Goal: Communication & Community: Answer question/provide support

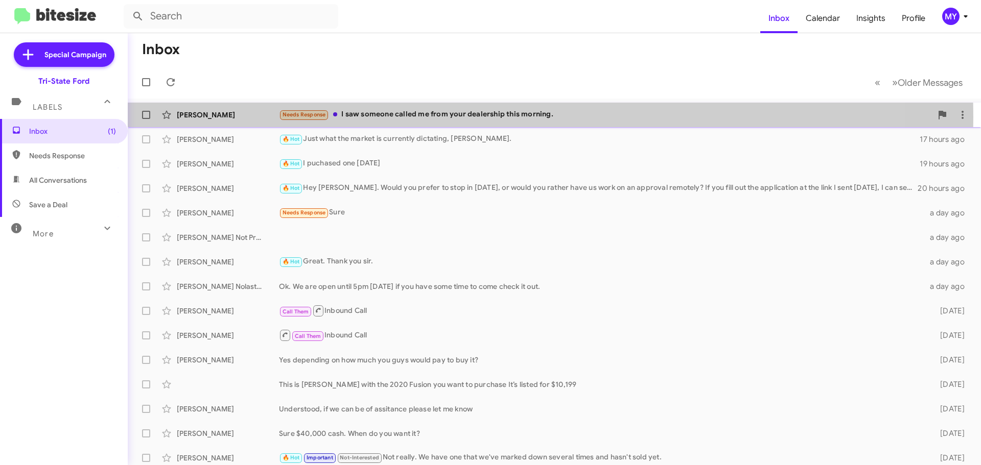
click at [420, 117] on div "Needs Response I saw someone called me from your dealership this morning." at bounding box center [605, 115] width 653 height 12
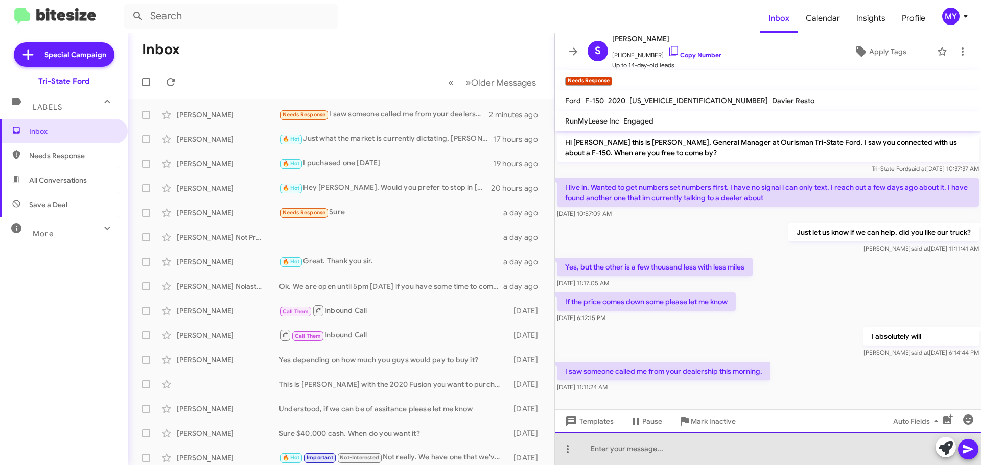
click at [717, 452] on div at bounding box center [768, 449] width 426 height 33
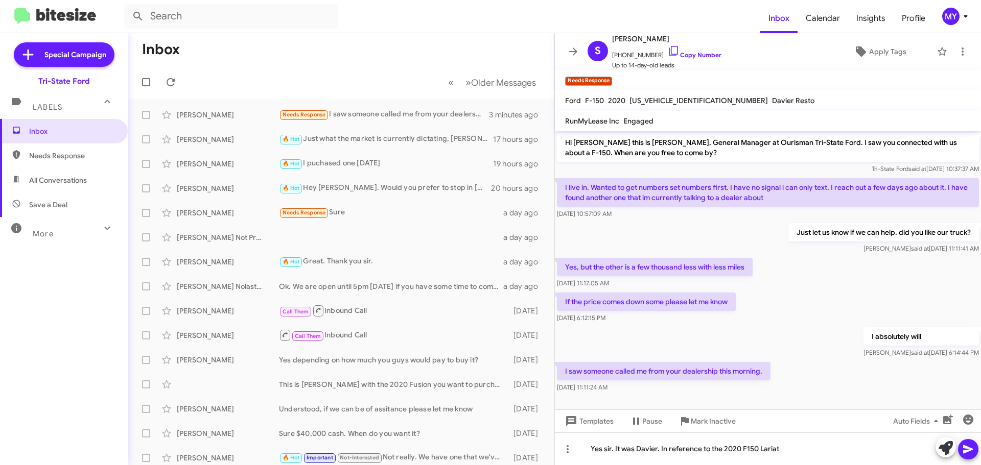
click at [967, 453] on icon at bounding box center [968, 450] width 12 height 12
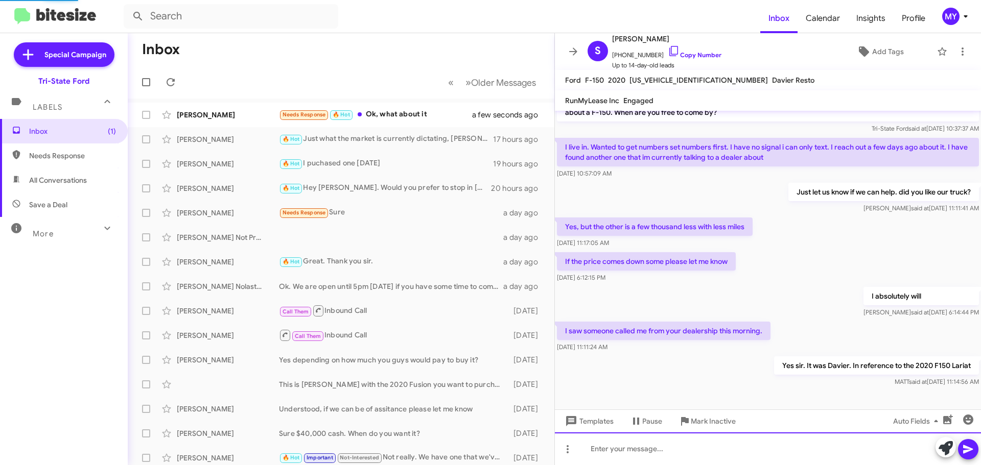
scroll to position [57, 0]
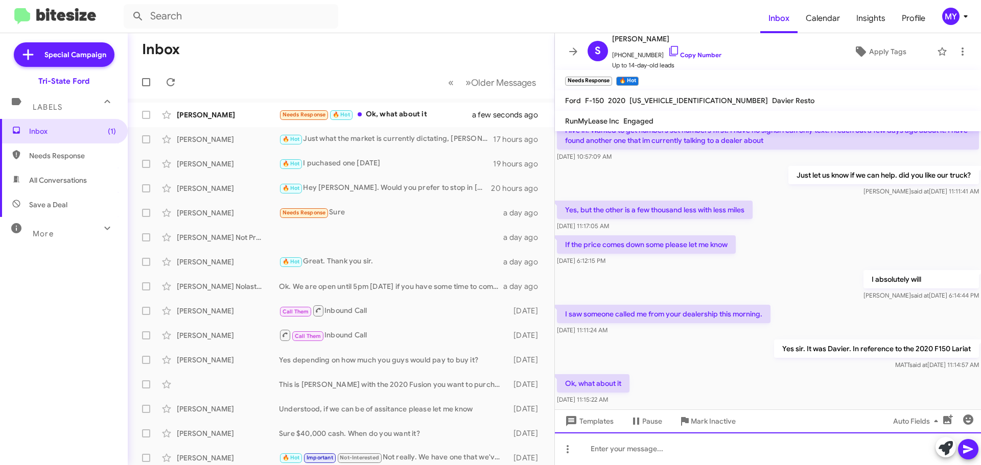
click at [603, 452] on div at bounding box center [768, 449] width 426 height 33
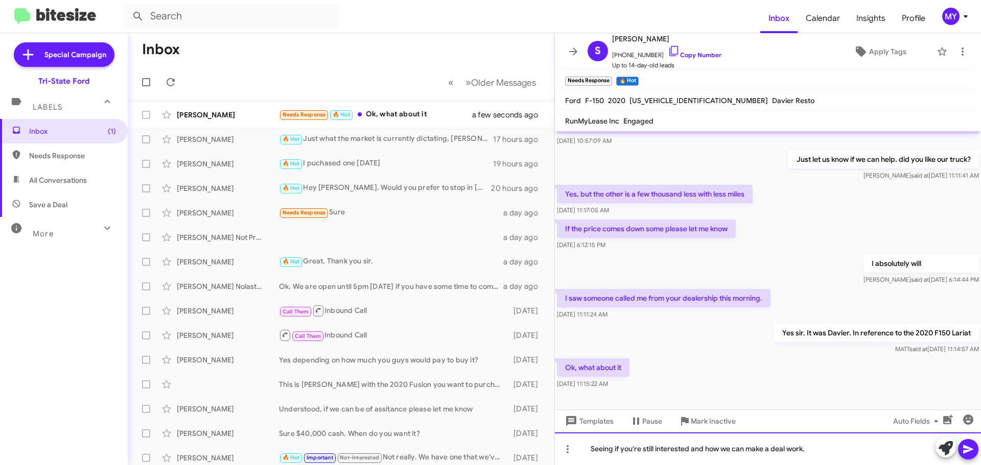
scroll to position [78, 0]
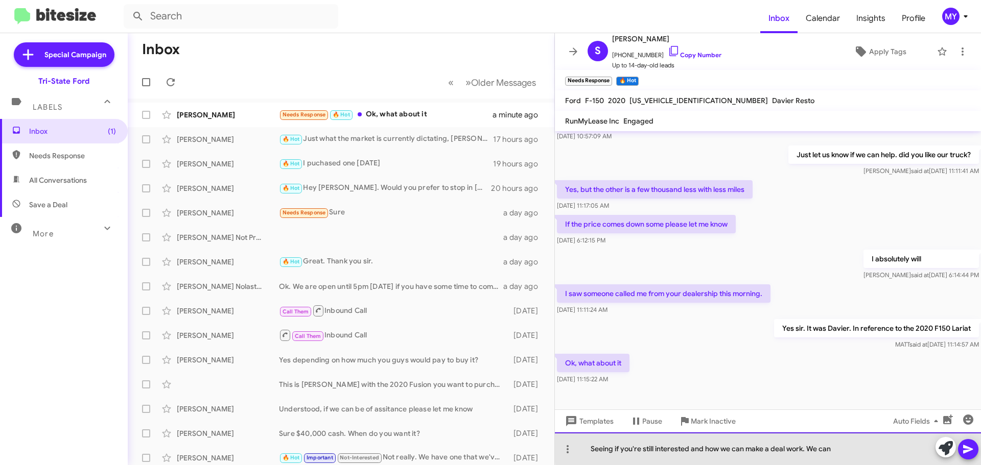
drag, startPoint x: 834, startPoint y: 446, endPoint x: 807, endPoint y: 445, distance: 27.1
click at [807, 445] on div "Seeing if you're still interested and how we can make a deal work. We can" at bounding box center [768, 449] width 426 height 33
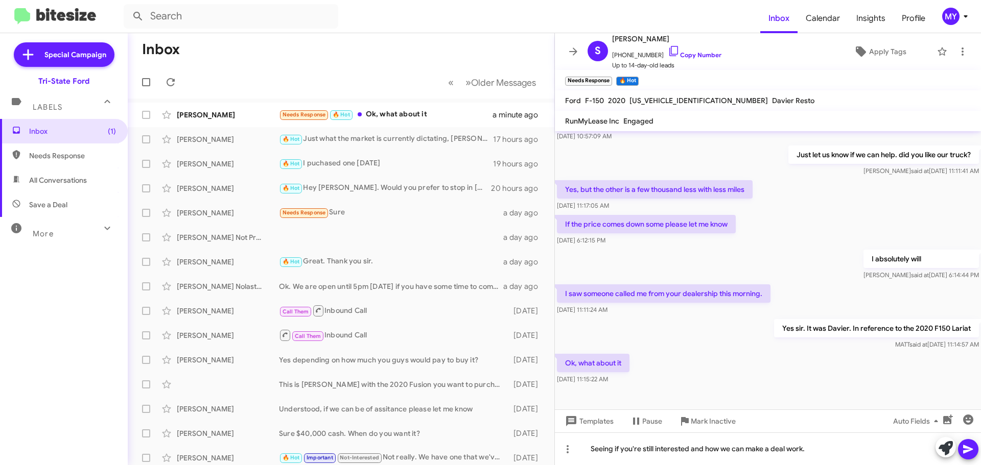
click at [967, 453] on icon at bounding box center [968, 450] width 12 height 12
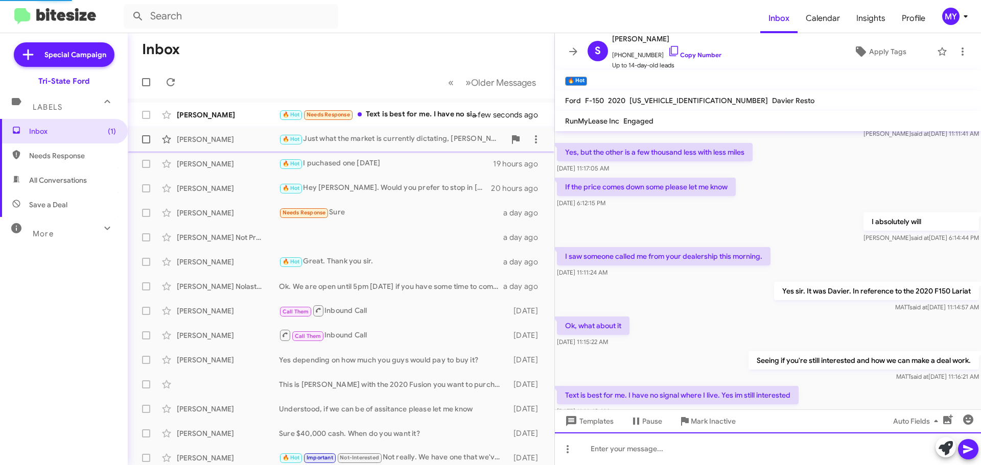
scroll to position [0, 0]
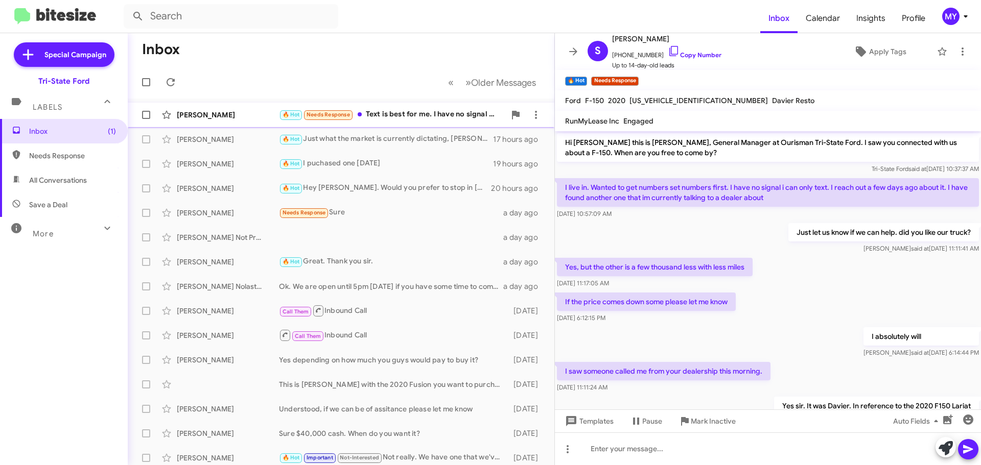
click at [452, 109] on div "🔥 Hot Needs Response Text is best for me. I have no signal where I live. Yes im…" at bounding box center [392, 115] width 226 height 12
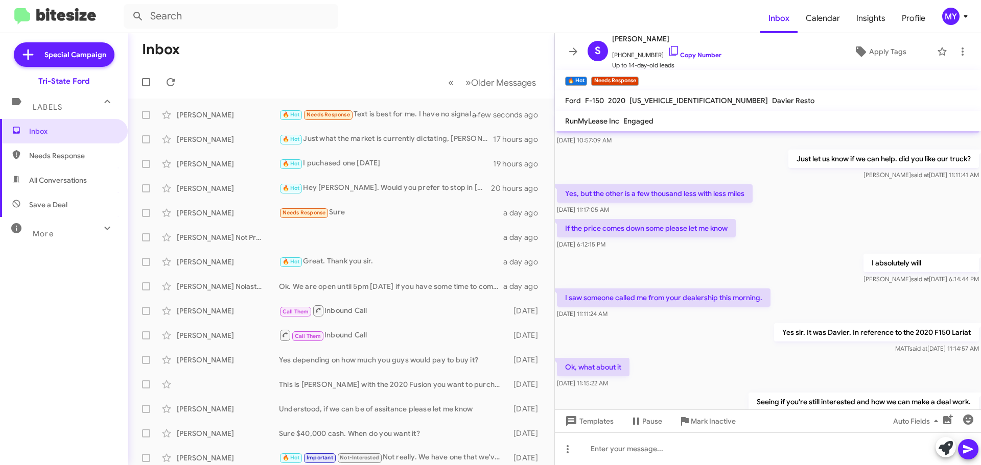
scroll to position [152, 0]
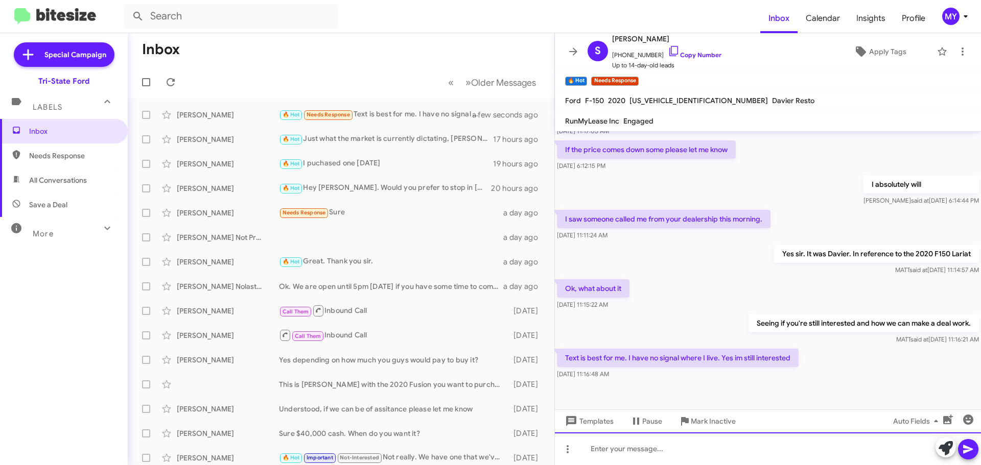
click at [703, 453] on div at bounding box center [768, 449] width 426 height 33
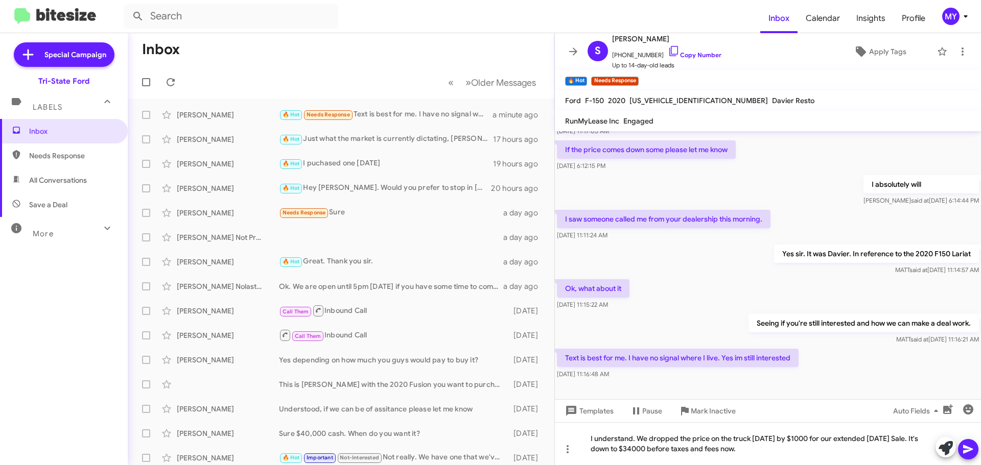
click at [971, 447] on icon at bounding box center [968, 450] width 12 height 12
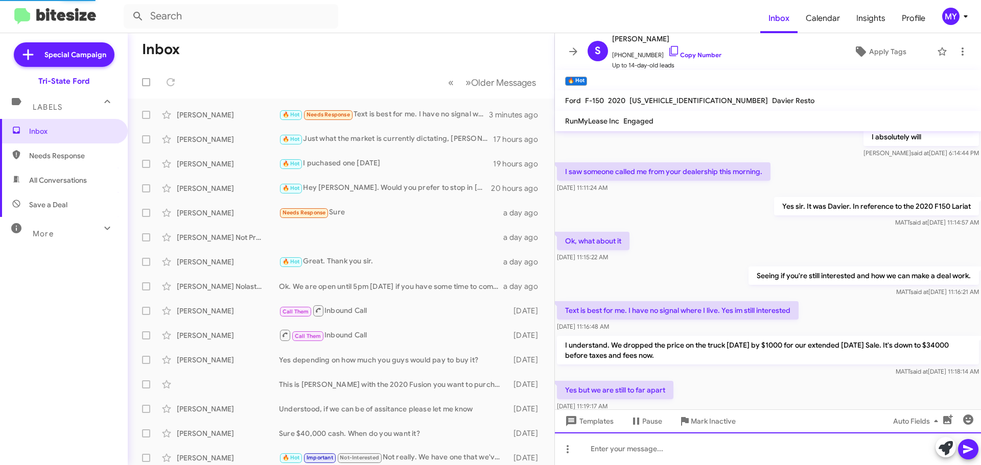
scroll to position [237, 0]
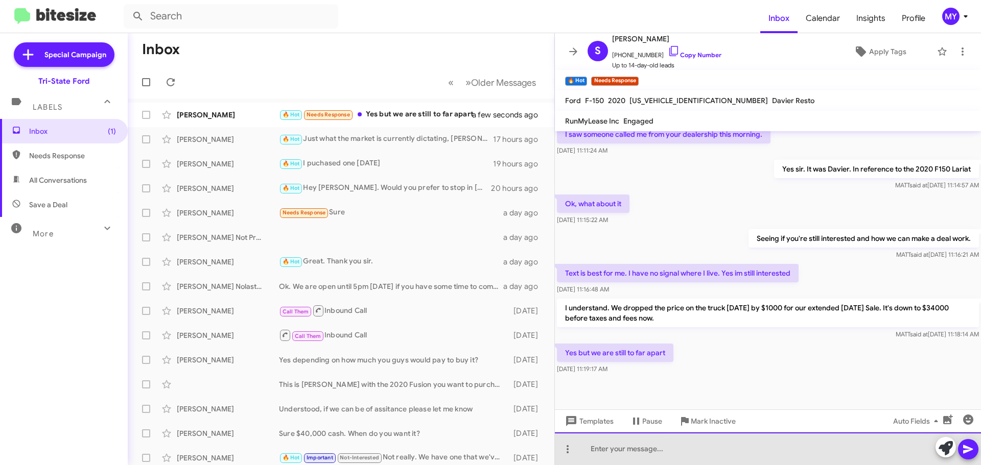
click at [758, 454] on div at bounding box center [768, 449] width 426 height 33
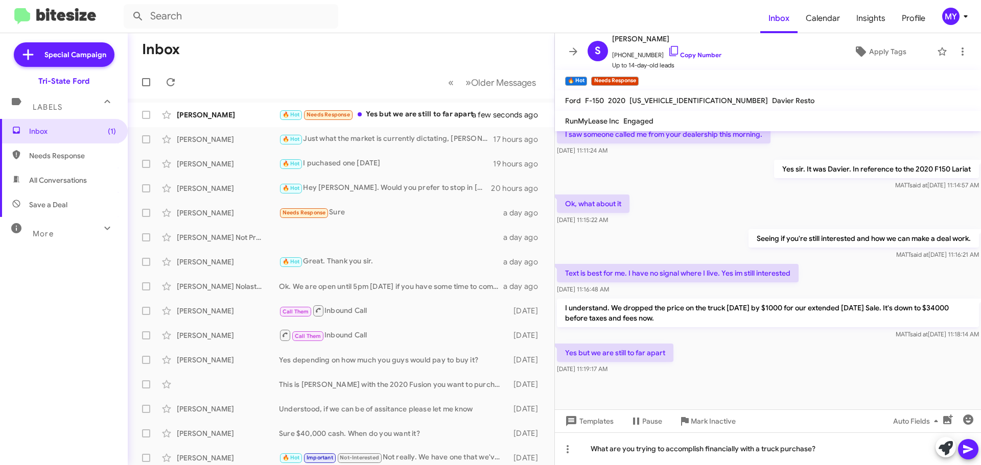
click at [971, 453] on icon at bounding box center [968, 450] width 12 height 12
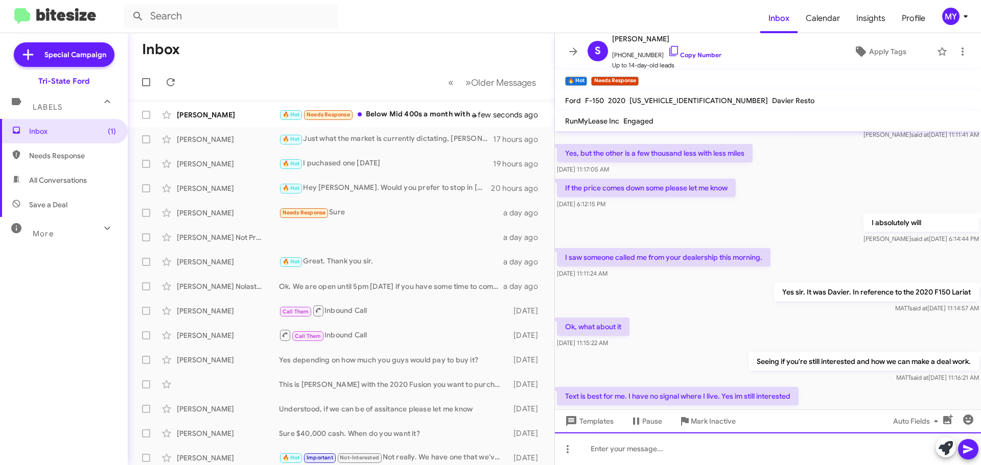
scroll to position [312, 0]
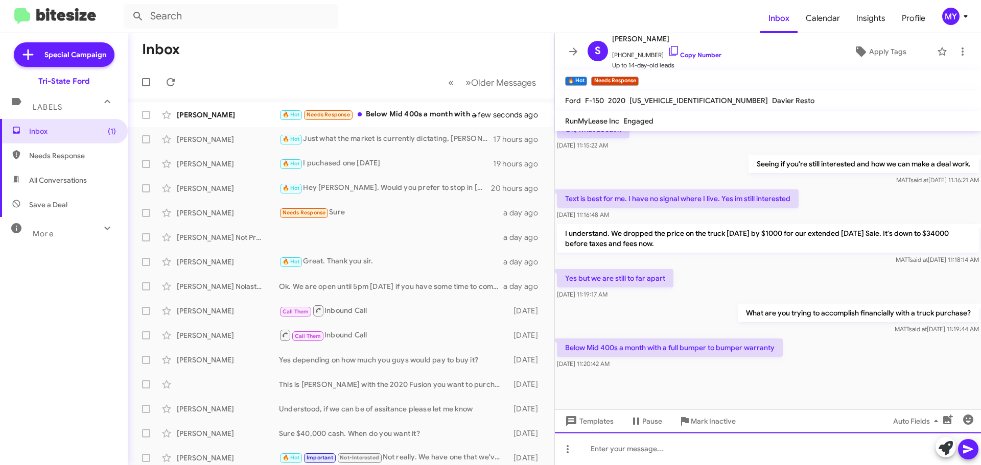
click at [704, 448] on div at bounding box center [768, 449] width 426 height 33
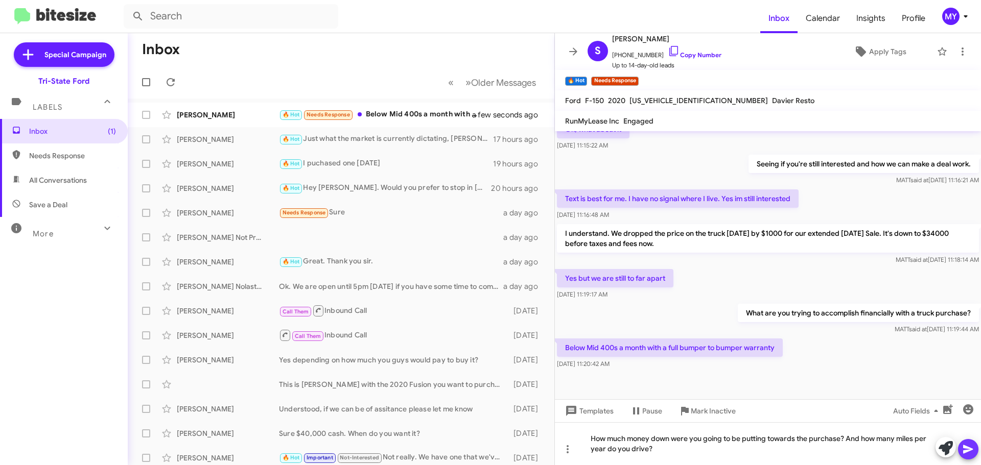
click at [968, 452] on icon at bounding box center [968, 450] width 10 height 9
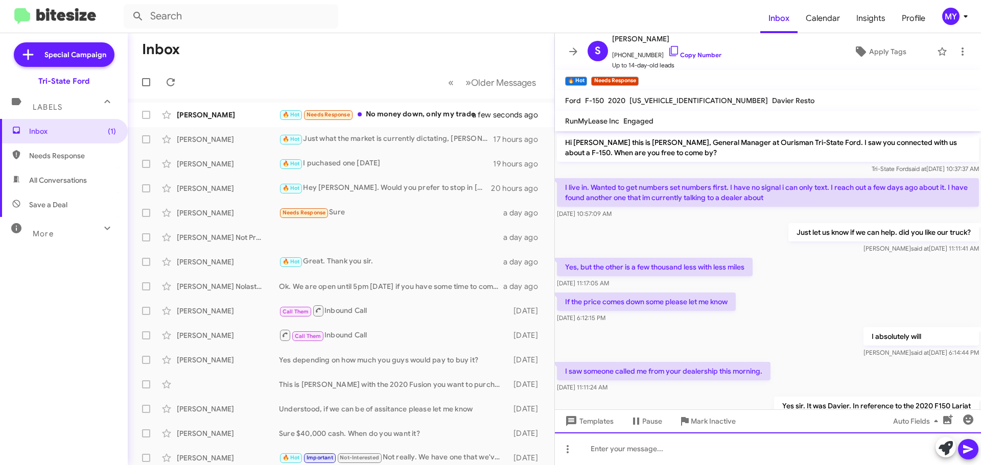
scroll to position [397, 0]
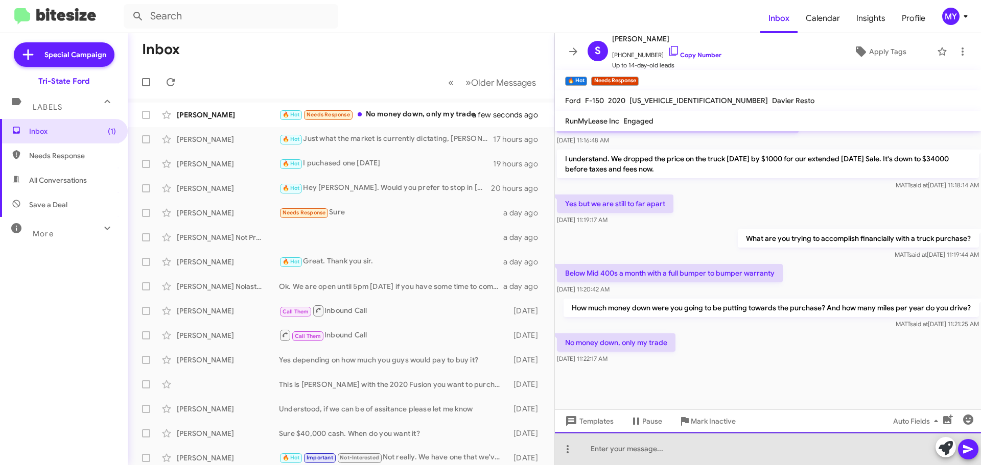
click at [645, 454] on div at bounding box center [768, 449] width 426 height 33
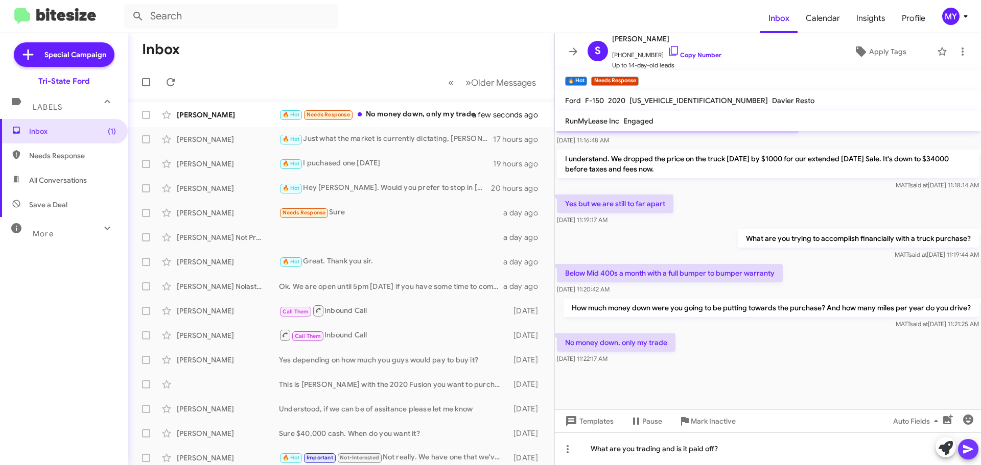
click at [966, 451] on icon at bounding box center [968, 450] width 10 height 9
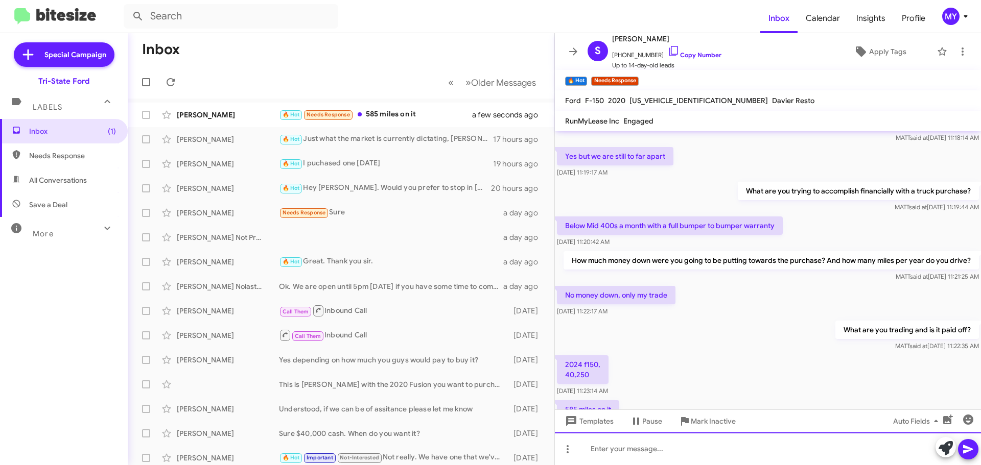
scroll to position [519, 0]
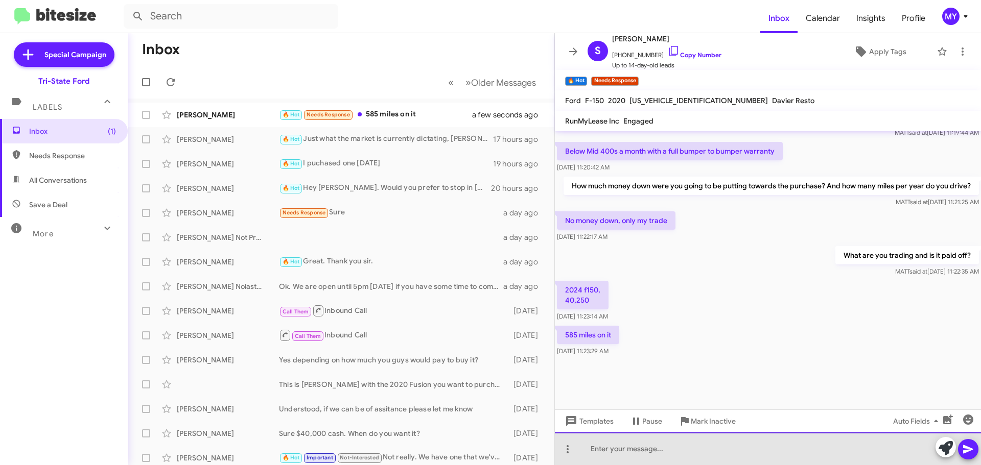
click at [636, 448] on div at bounding box center [768, 449] width 426 height 33
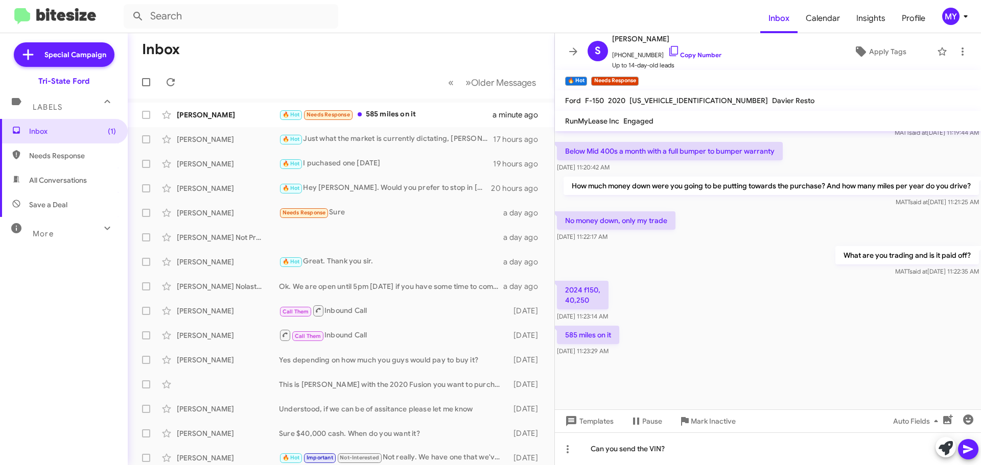
click at [970, 450] on icon at bounding box center [968, 450] width 10 height 9
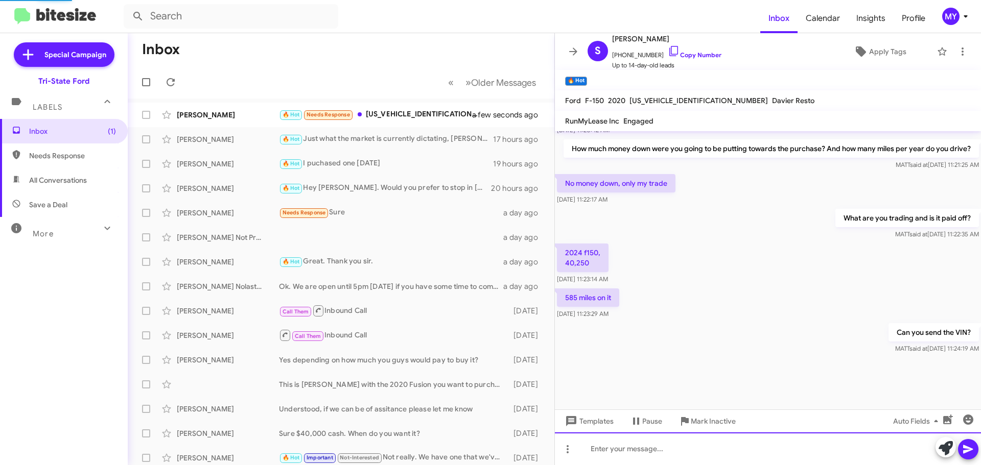
scroll to position [498, 0]
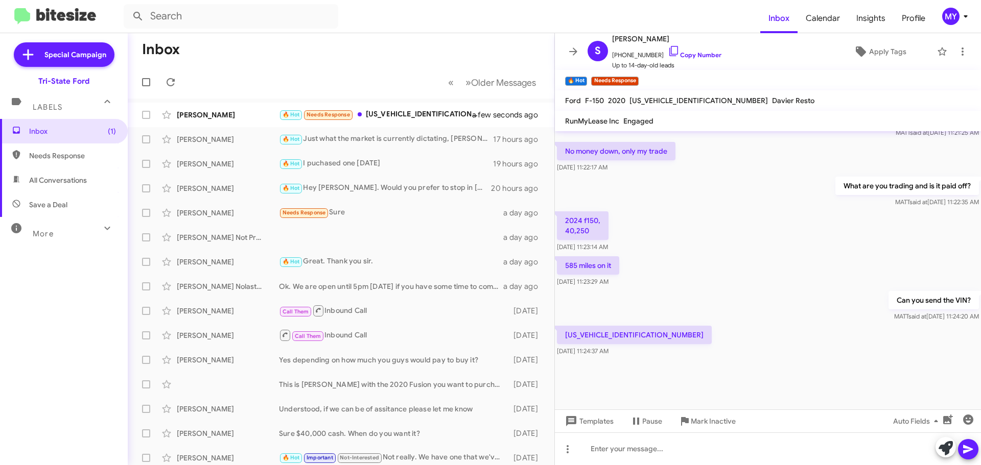
click at [609, 334] on p "[US_VEHICLE_IDENTIFICATION_NUMBER]" at bounding box center [634, 335] width 155 height 18
click at [609, 337] on p "[US_VEHICLE_IDENTIFICATION_NUMBER]" at bounding box center [634, 335] width 155 height 18
copy p "[US_VEHICLE_IDENTIFICATION_NUMBER]"
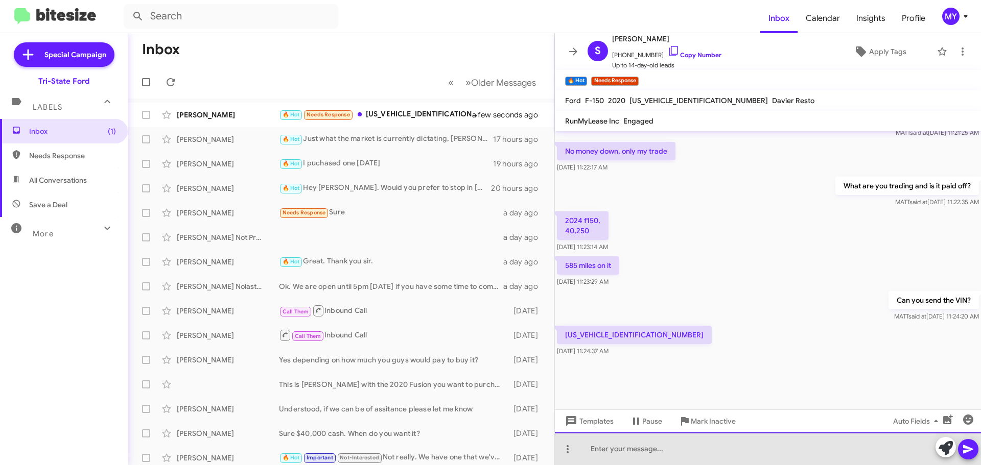
click at [643, 456] on div at bounding box center [768, 449] width 426 height 33
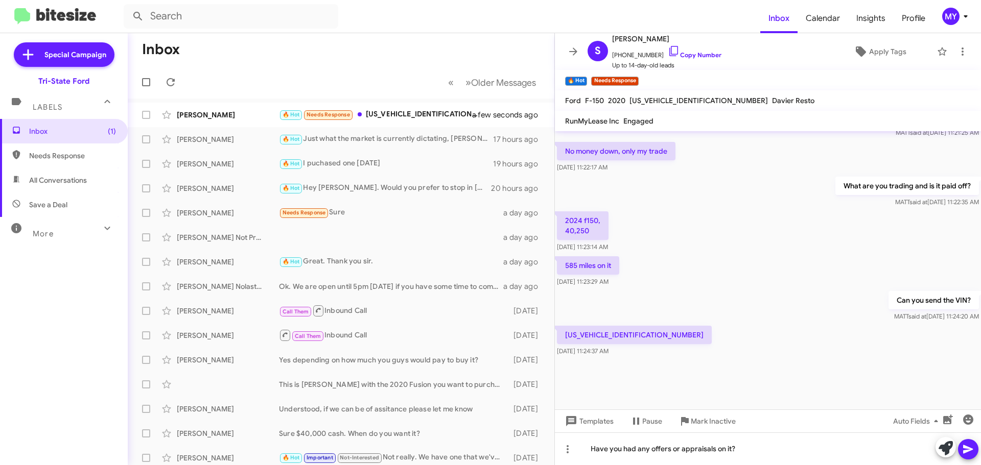
click at [971, 448] on icon at bounding box center [968, 450] width 12 height 12
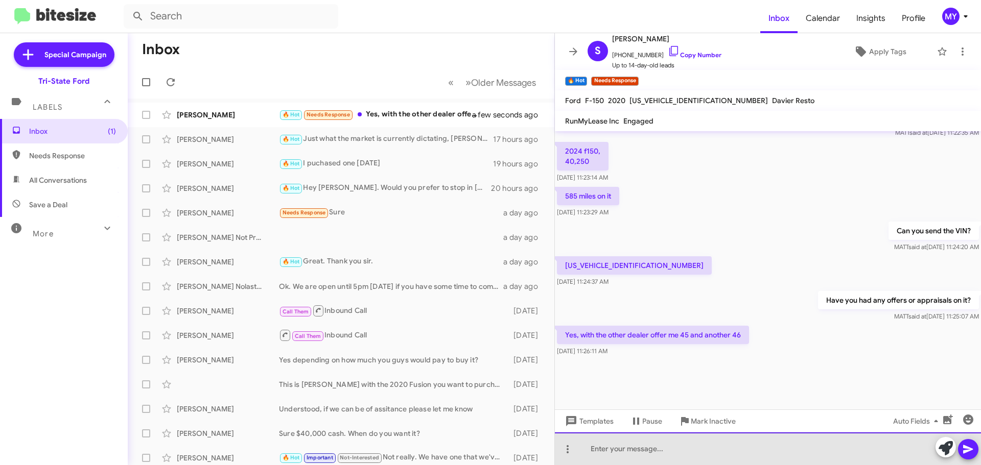
click at [639, 455] on div at bounding box center [768, 449] width 426 height 33
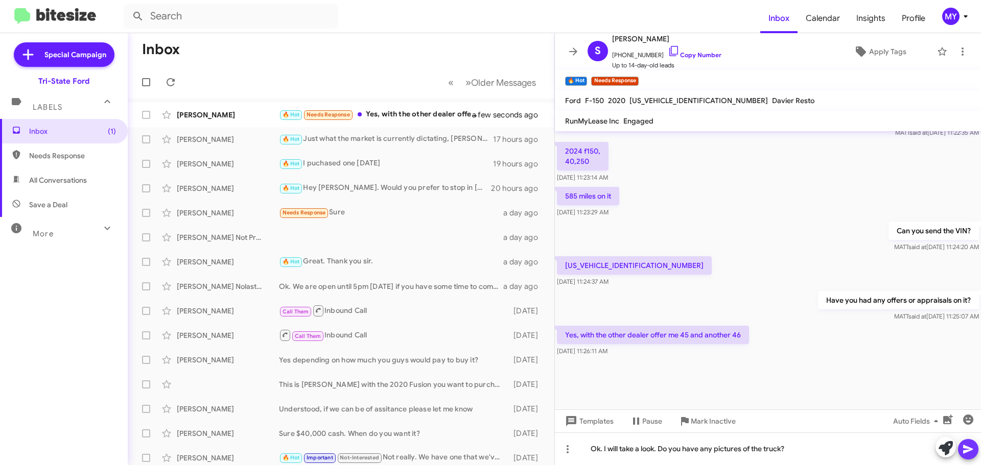
click at [967, 451] on icon at bounding box center [968, 450] width 10 height 9
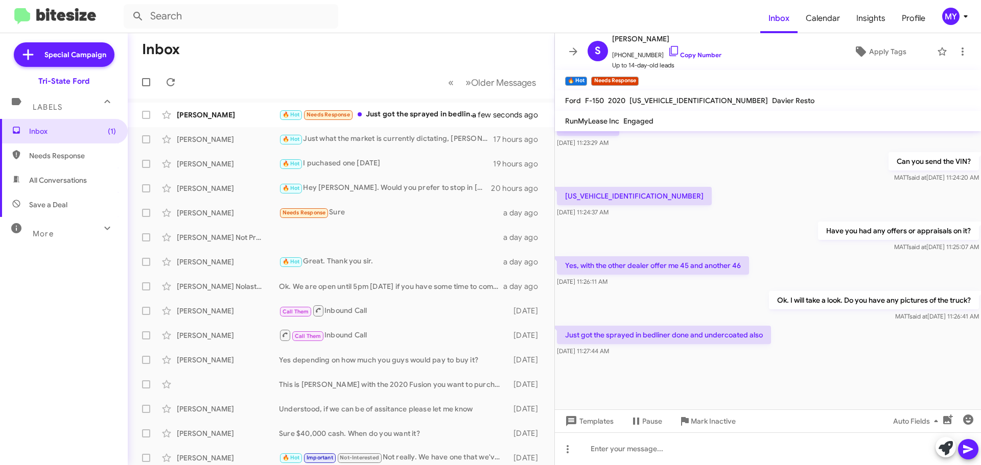
click at [667, 368] on div at bounding box center [768, 384] width 426 height 51
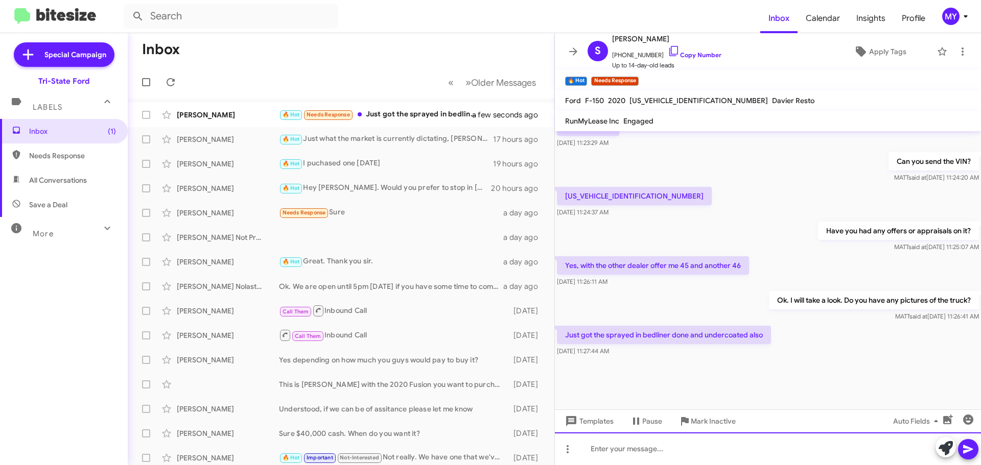
click at [650, 451] on div at bounding box center [768, 449] width 426 height 33
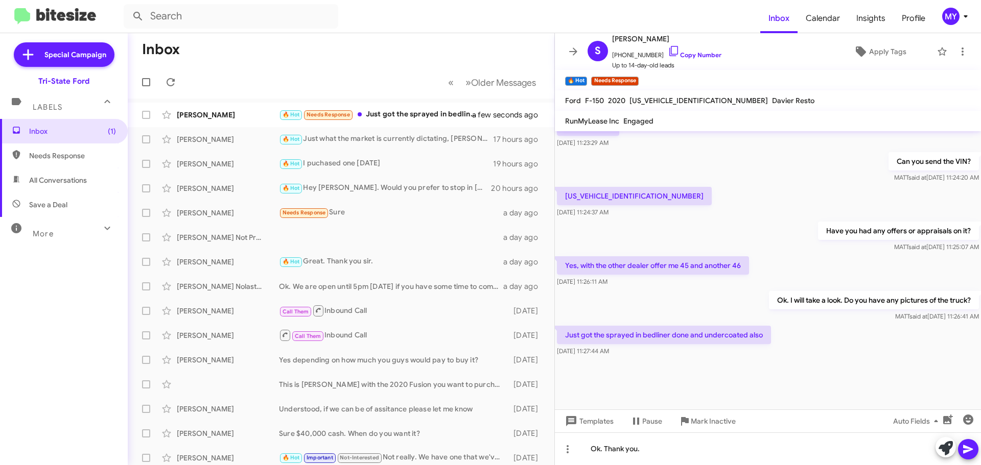
click at [965, 454] on icon at bounding box center [968, 450] width 12 height 12
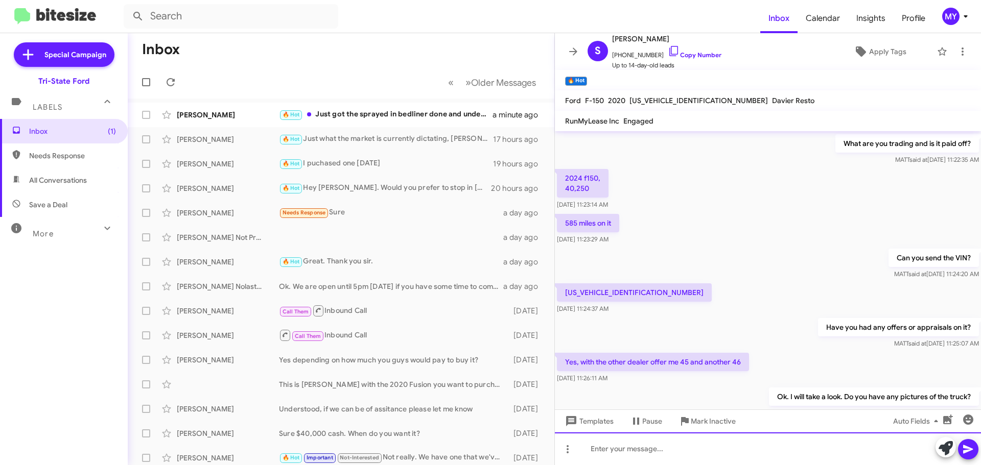
scroll to position [817, 0]
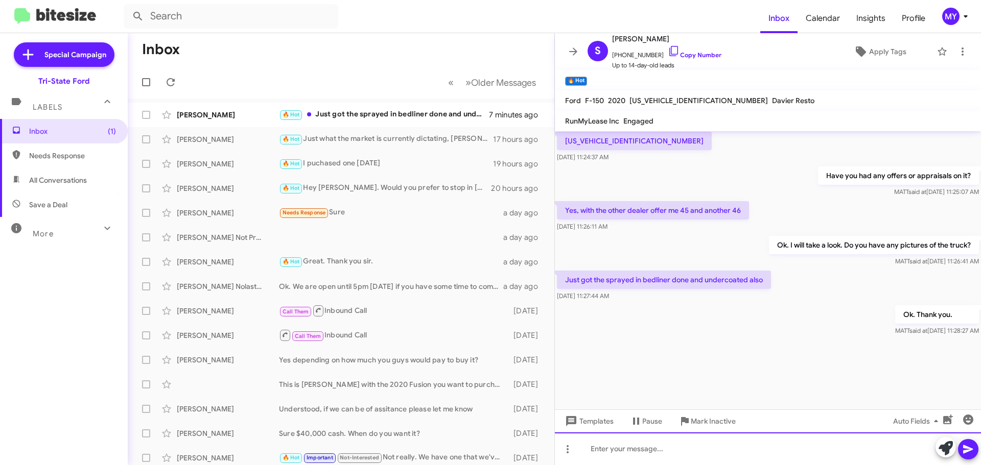
click at [661, 450] on div at bounding box center [768, 449] width 426 height 33
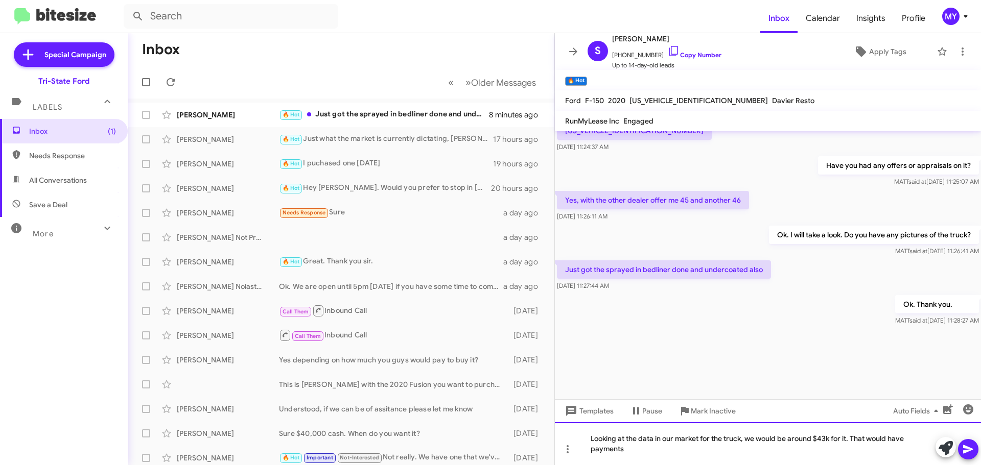
click at [678, 449] on div "Looking at the data in our market for the truck, we would be around $43k for it…" at bounding box center [768, 444] width 426 height 43
click at [650, 448] on mat-tooltip-component "Pause Conversation" at bounding box center [645, 436] width 69 height 31
click at [655, 450] on div "Looking at the data in our market for the truck, we would be around $43k for it…" at bounding box center [768, 444] width 426 height 43
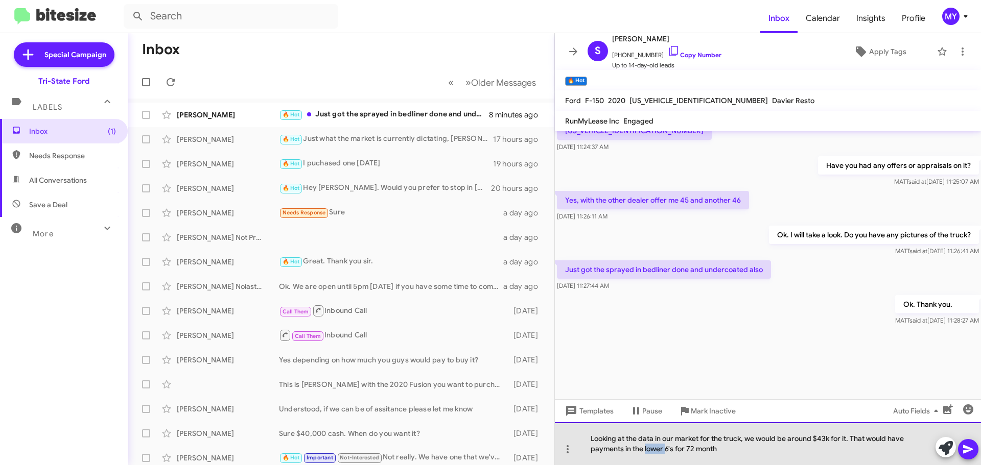
click at [655, 450] on div "Looking at the data in our market for the truck, we would be around $43k for it…" at bounding box center [768, 444] width 426 height 43
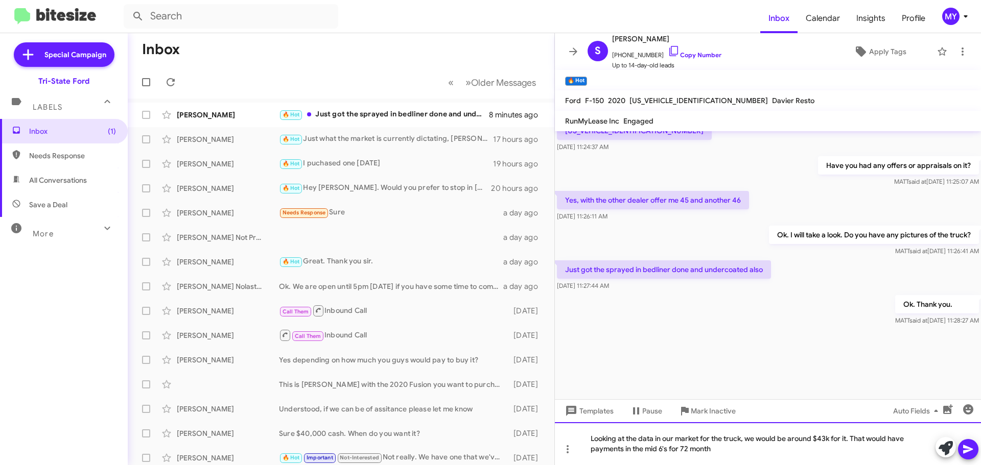
click at [719, 452] on div "Looking at the data in our market for the truck, we would be around $43k for it…" at bounding box center [768, 444] width 426 height 43
click at [964, 451] on icon at bounding box center [968, 450] width 12 height 12
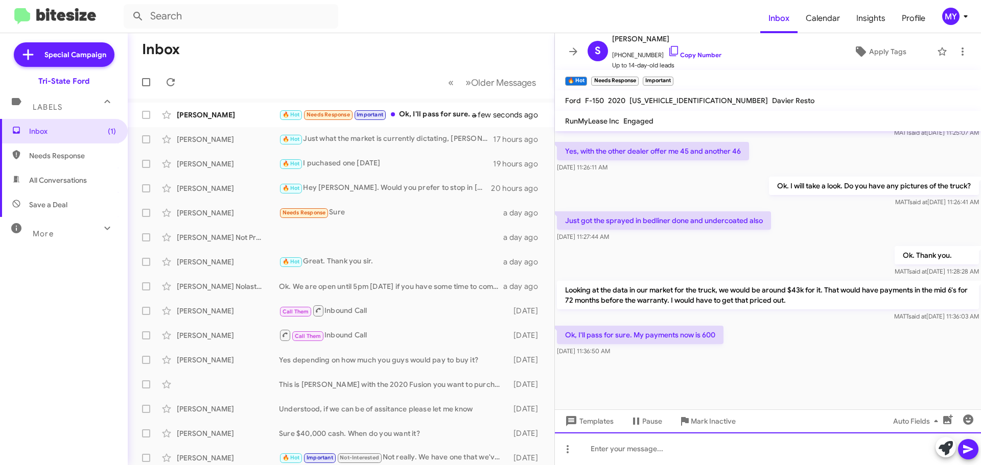
scroll to position [508, 0]
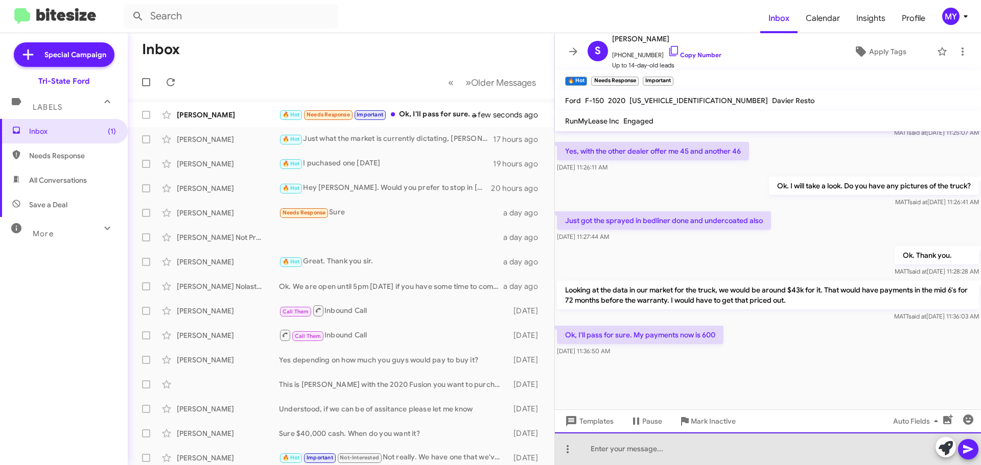
click at [616, 455] on div at bounding box center [768, 449] width 426 height 33
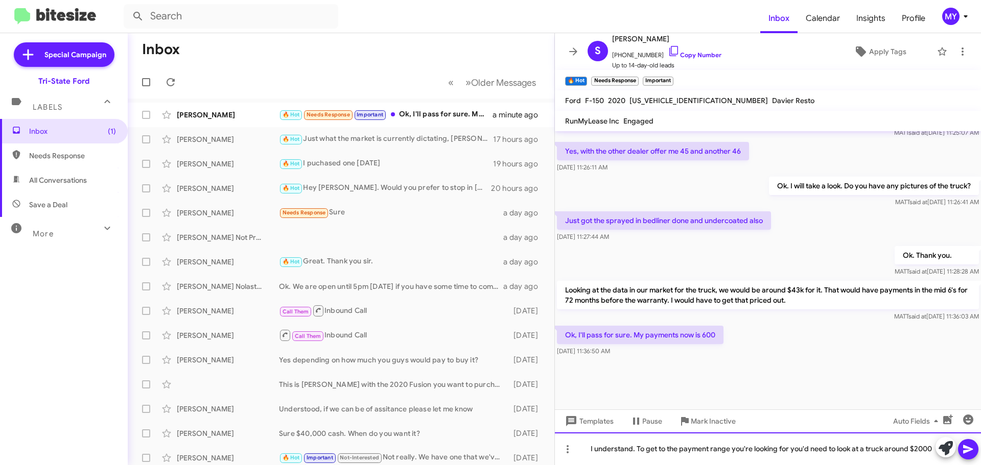
scroll to position [519, 0]
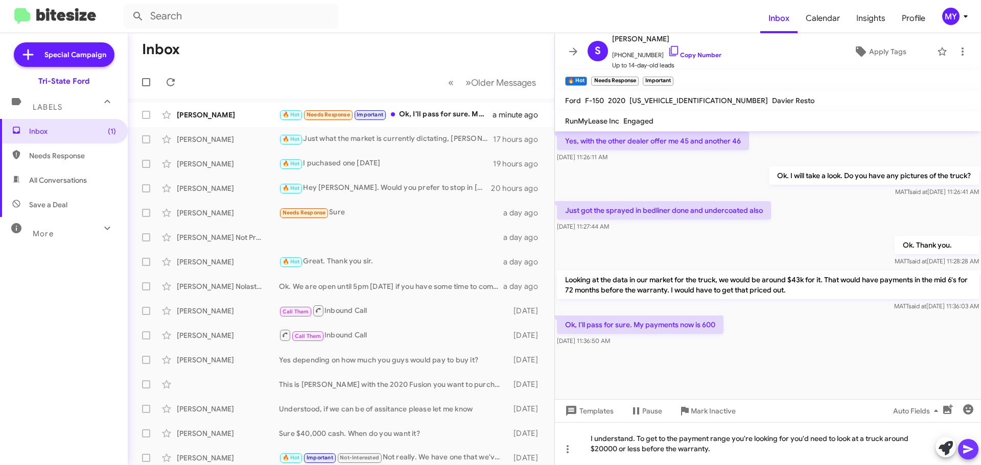
click at [966, 447] on icon at bounding box center [968, 450] width 10 height 9
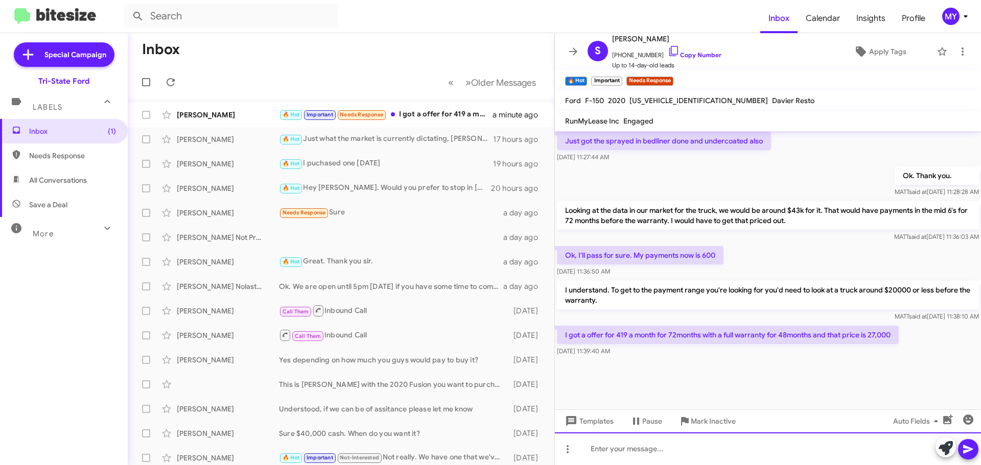
click at [621, 450] on div at bounding box center [768, 449] width 426 height 33
click at [627, 448] on div at bounding box center [768, 449] width 426 height 33
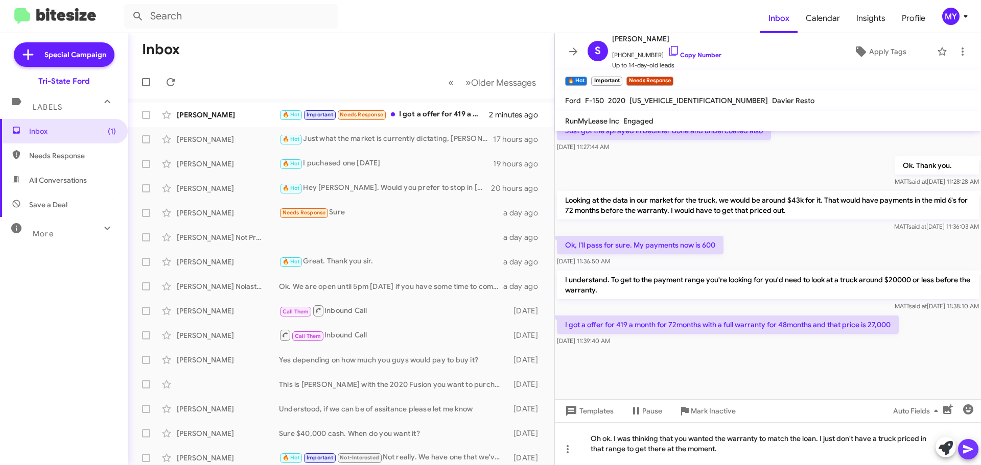
click at [969, 451] on icon at bounding box center [968, 450] width 10 height 9
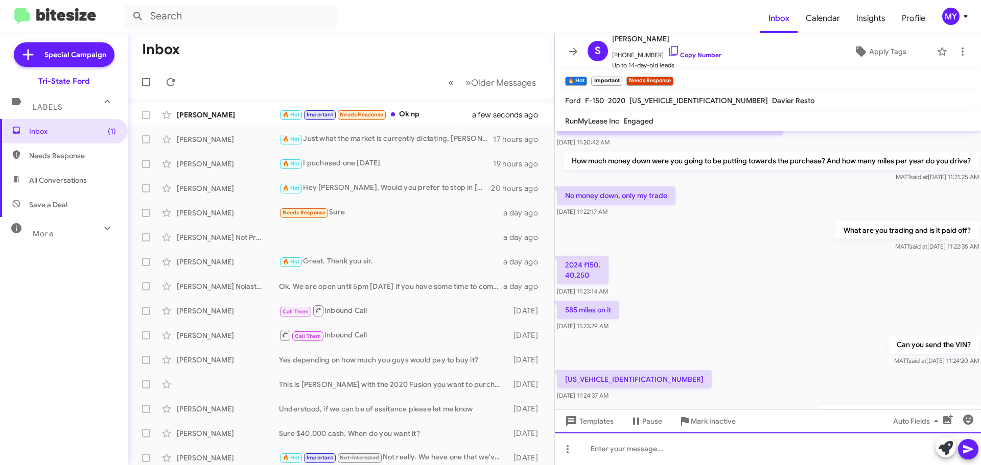
scroll to position [519, 0]
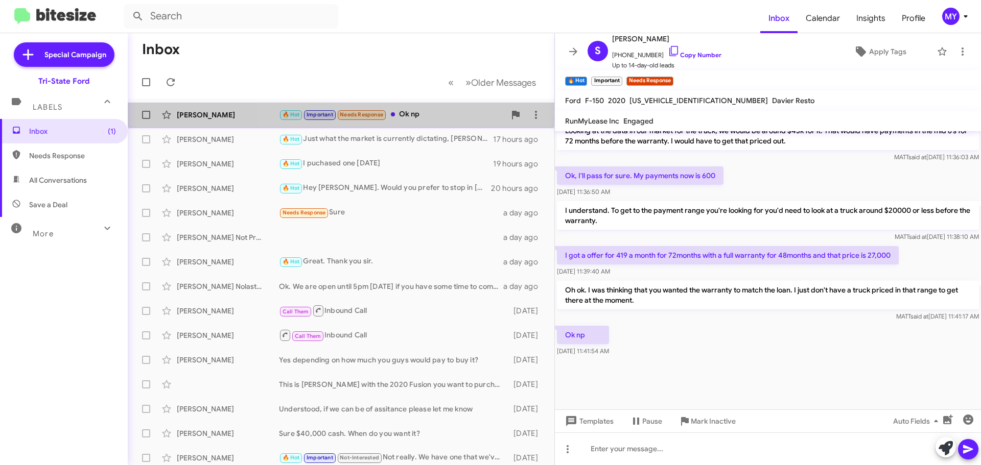
click at [411, 112] on div "🔥 Hot Important Needs Response Ok np" at bounding box center [392, 115] width 226 height 12
